Goal: Task Accomplishment & Management: Complete application form

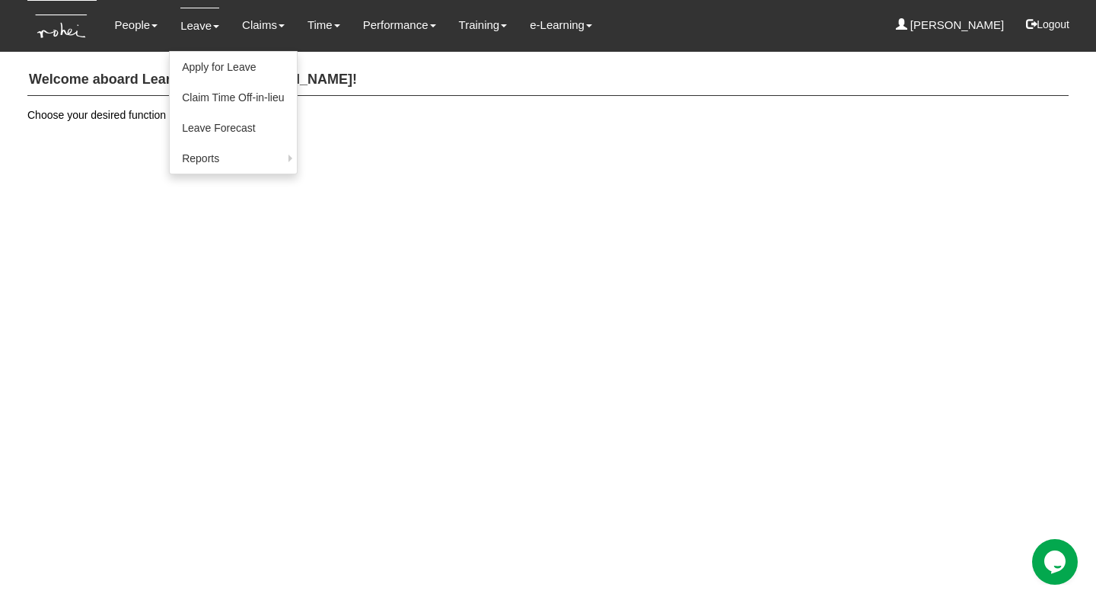
click at [208, 22] on link "Leave" at bounding box center [199, 26] width 39 height 36
click at [215, 135] on link "Leave Forecast" at bounding box center [233, 128] width 126 height 30
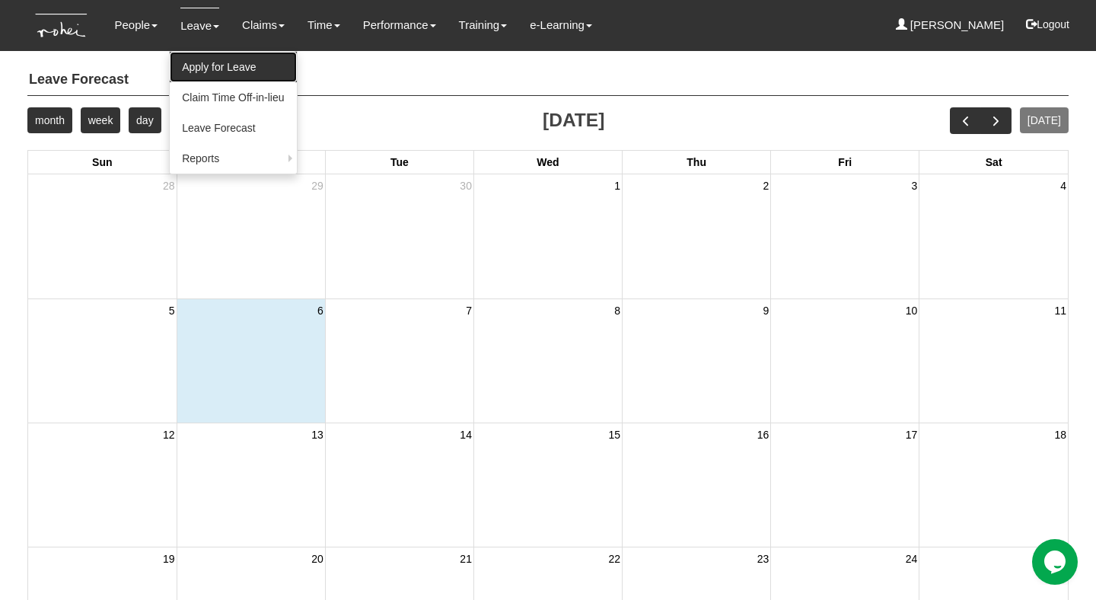
click at [242, 63] on link "Apply for Leave" at bounding box center [233, 67] width 126 height 30
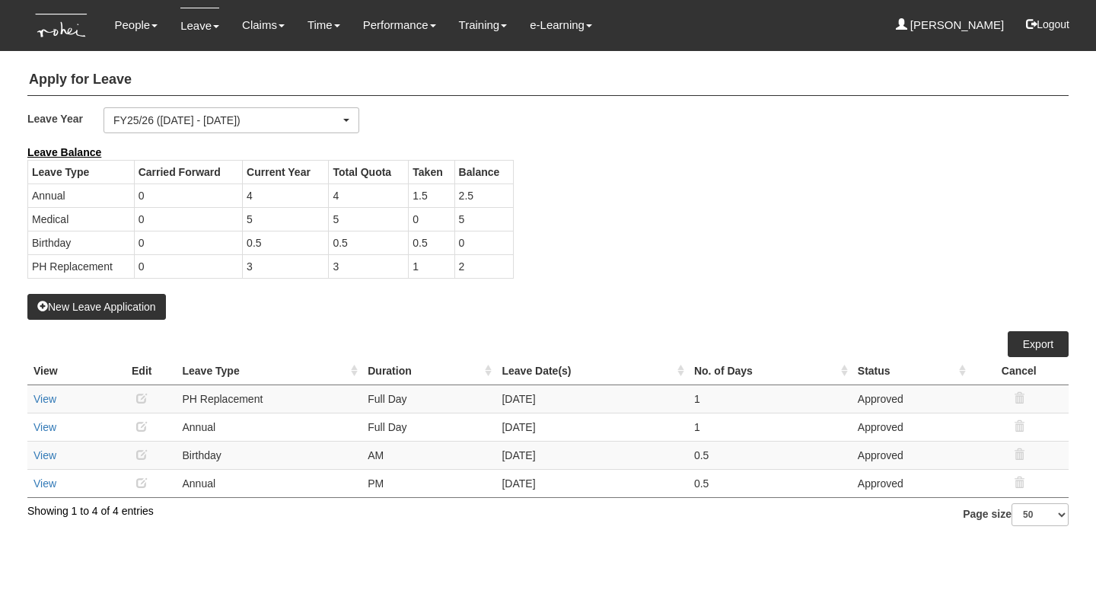
select select "50"
